Goal: Task Accomplishment & Management: Use online tool/utility

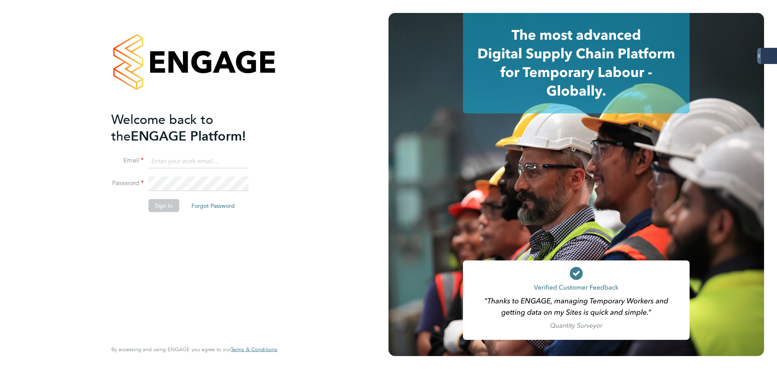
click at [201, 161] on input at bounding box center [198, 161] width 100 height 15
type input "[EMAIL_ADDRESS][DOMAIN_NAME]"
click at [170, 207] on button "Sign In" at bounding box center [163, 205] width 31 height 13
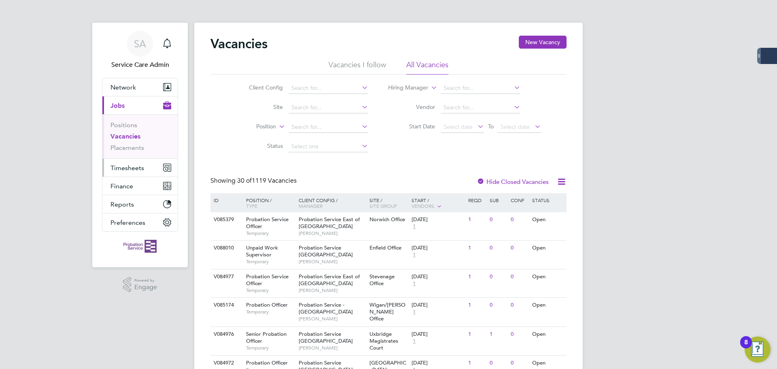
click at [128, 167] on span "Timesheets" at bounding box center [127, 168] width 34 height 8
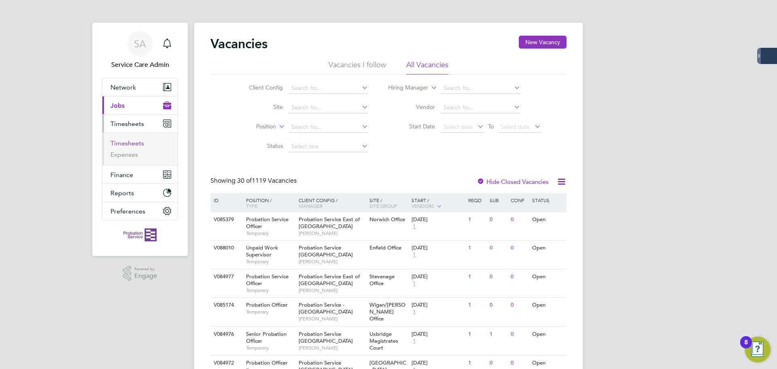
drag, startPoint x: 124, startPoint y: 142, endPoint x: 129, endPoint y: 144, distance: 6.0
click at [124, 141] on link "Timesheets" at bounding box center [127, 143] width 34 height 8
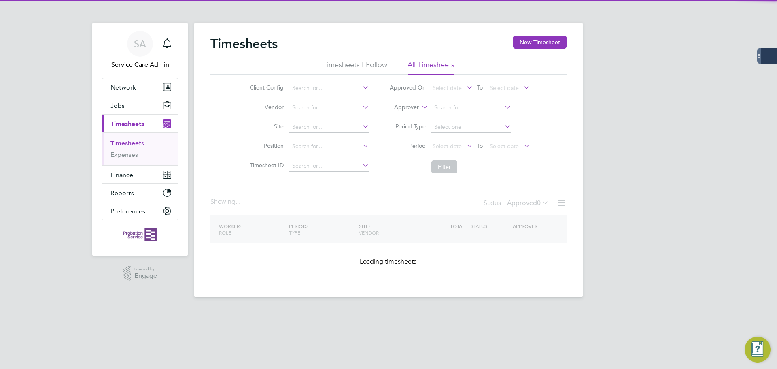
click at [420, 104] on icon at bounding box center [420, 104] width 0 height 7
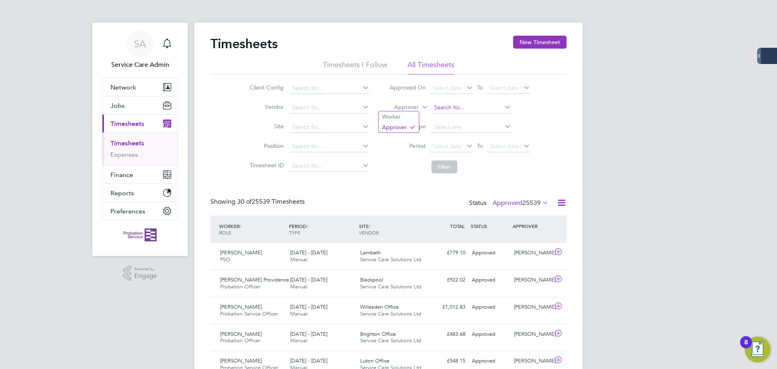
click at [452, 106] on input at bounding box center [471, 107] width 80 height 11
click at [419, 106] on li "Approver" at bounding box center [459, 107] width 161 height 19
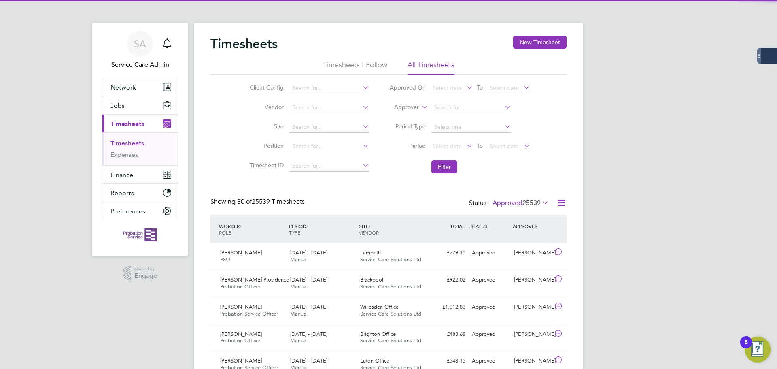
click at [420, 107] on icon at bounding box center [420, 104] width 0 height 7
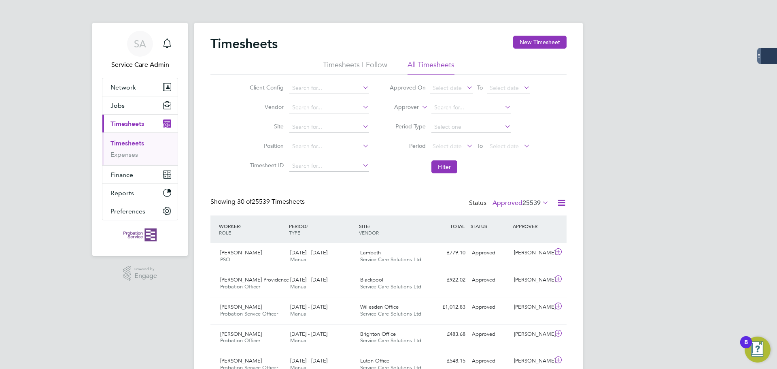
click at [462, 119] on li "Period Type" at bounding box center [459, 126] width 161 height 19
click at [455, 148] on span "Select date" at bounding box center [446, 145] width 29 height 7
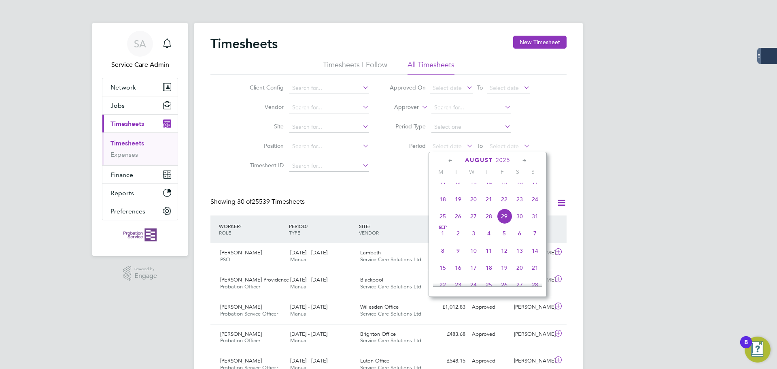
click at [449, 160] on icon at bounding box center [451, 160] width 8 height 9
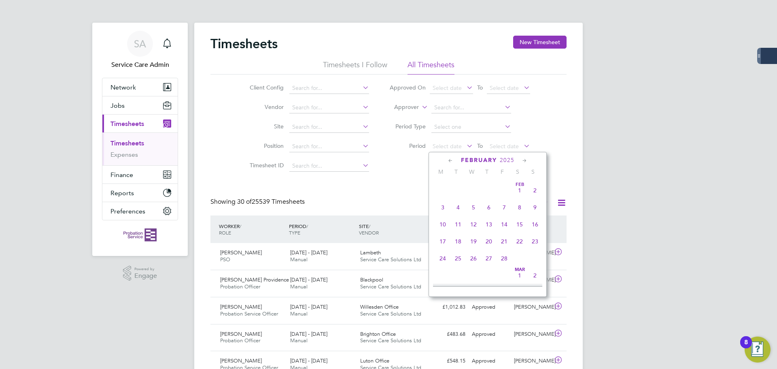
click at [449, 160] on icon at bounding box center [451, 160] width 8 height 9
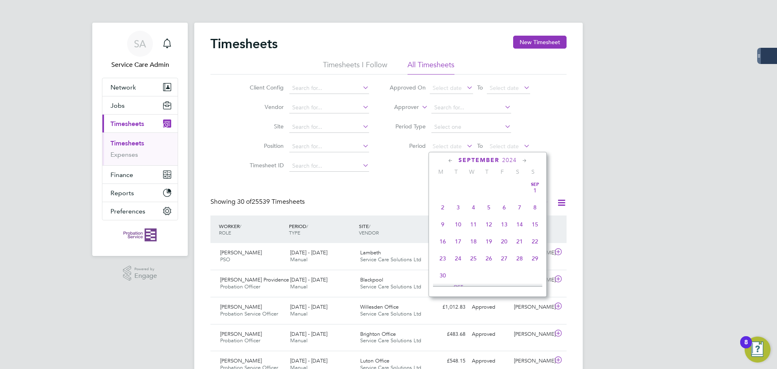
click at [449, 160] on icon at bounding box center [451, 160] width 8 height 9
click at [443, 190] on span "Jul 1" at bounding box center [442, 189] width 15 height 15
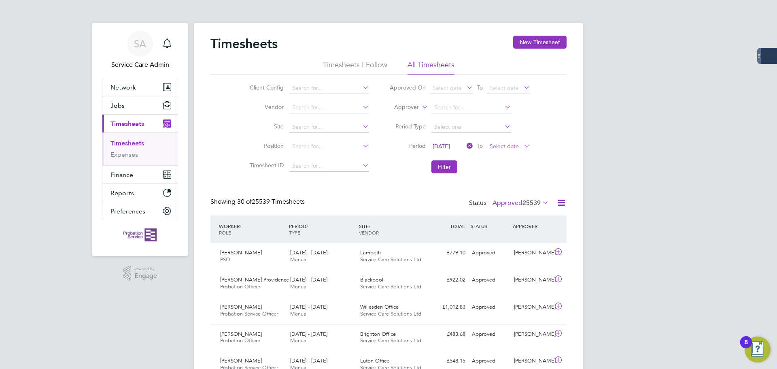
click at [499, 146] on span "Select date" at bounding box center [503, 145] width 29 height 7
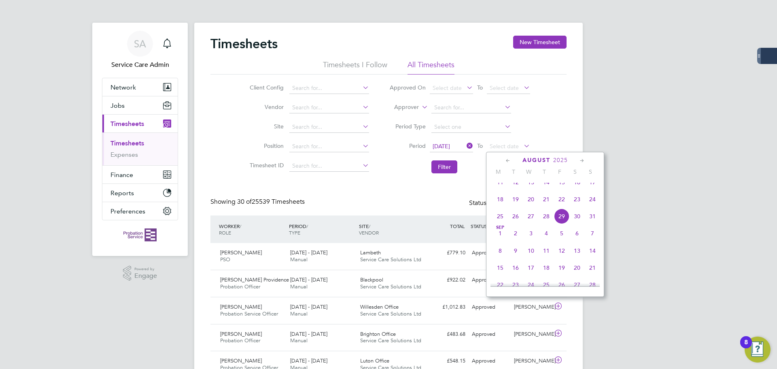
click at [507, 159] on icon at bounding box center [508, 160] width 8 height 9
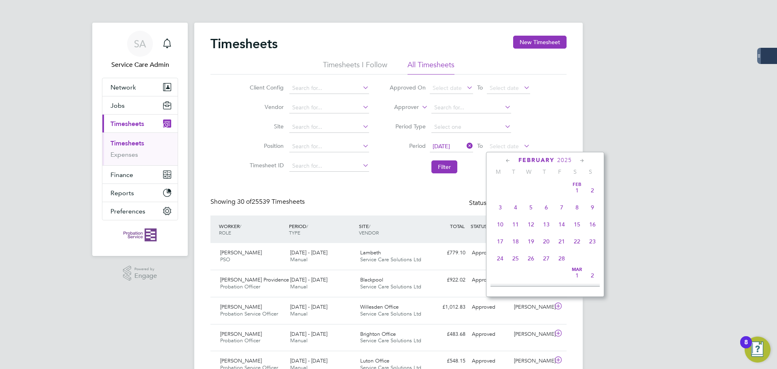
click at [507, 159] on icon at bounding box center [508, 160] width 8 height 9
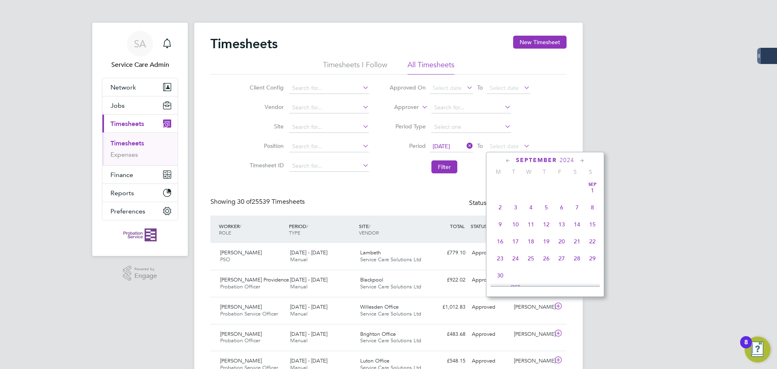
click at [507, 159] on icon at bounding box center [508, 160] width 8 height 9
click at [532, 259] on span "31" at bounding box center [530, 257] width 15 height 15
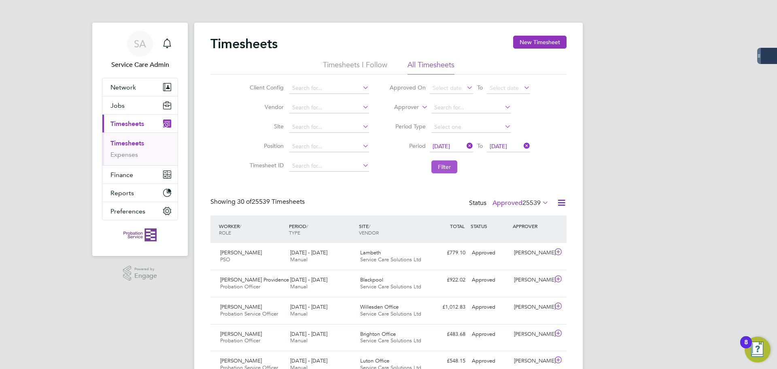
click at [440, 167] on button "Filter" at bounding box center [444, 166] width 26 height 13
click at [561, 202] on icon at bounding box center [561, 202] width 10 height 10
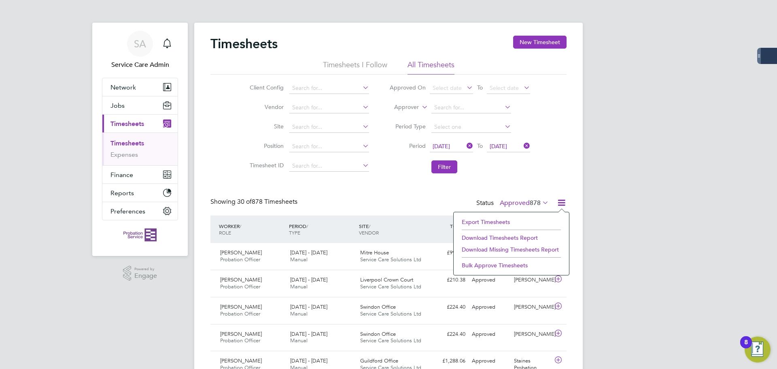
click at [500, 238] on li "Download Timesheets Report" at bounding box center [511, 237] width 107 height 11
